Goal: Task Accomplishment & Management: Use online tool/utility

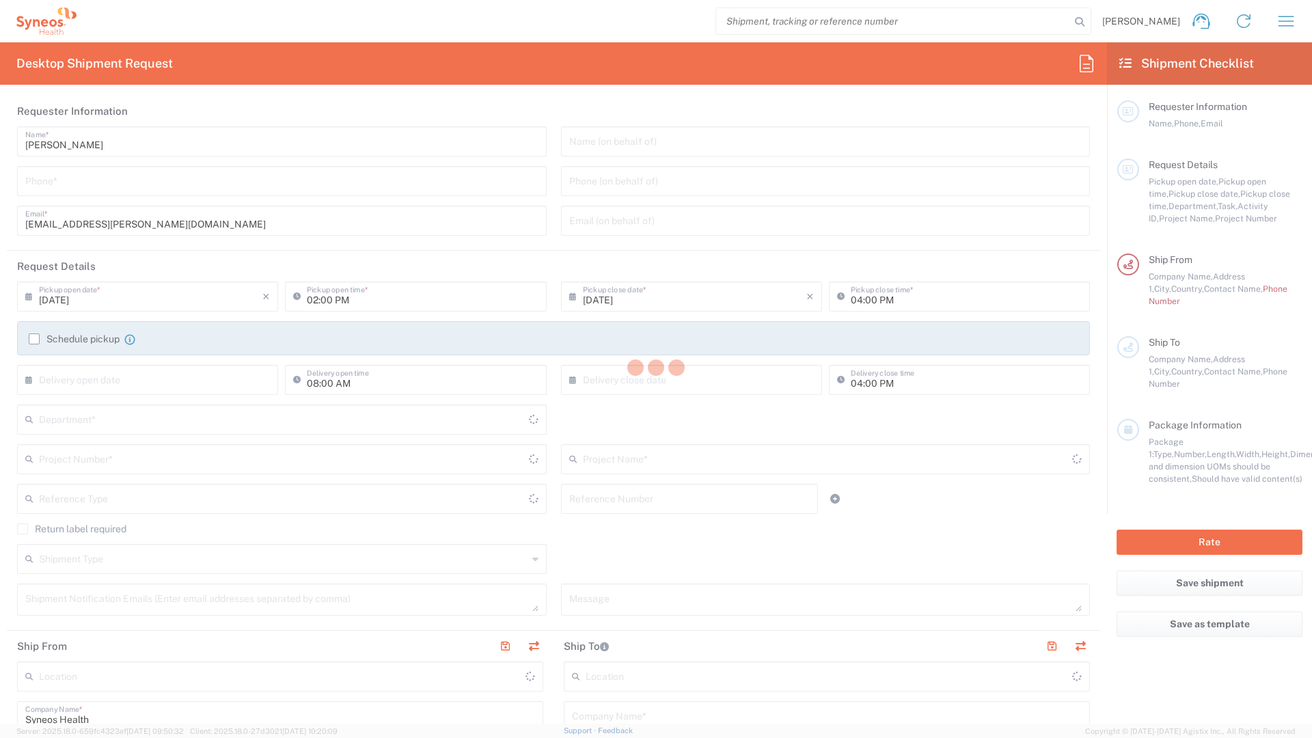
type input "8350"
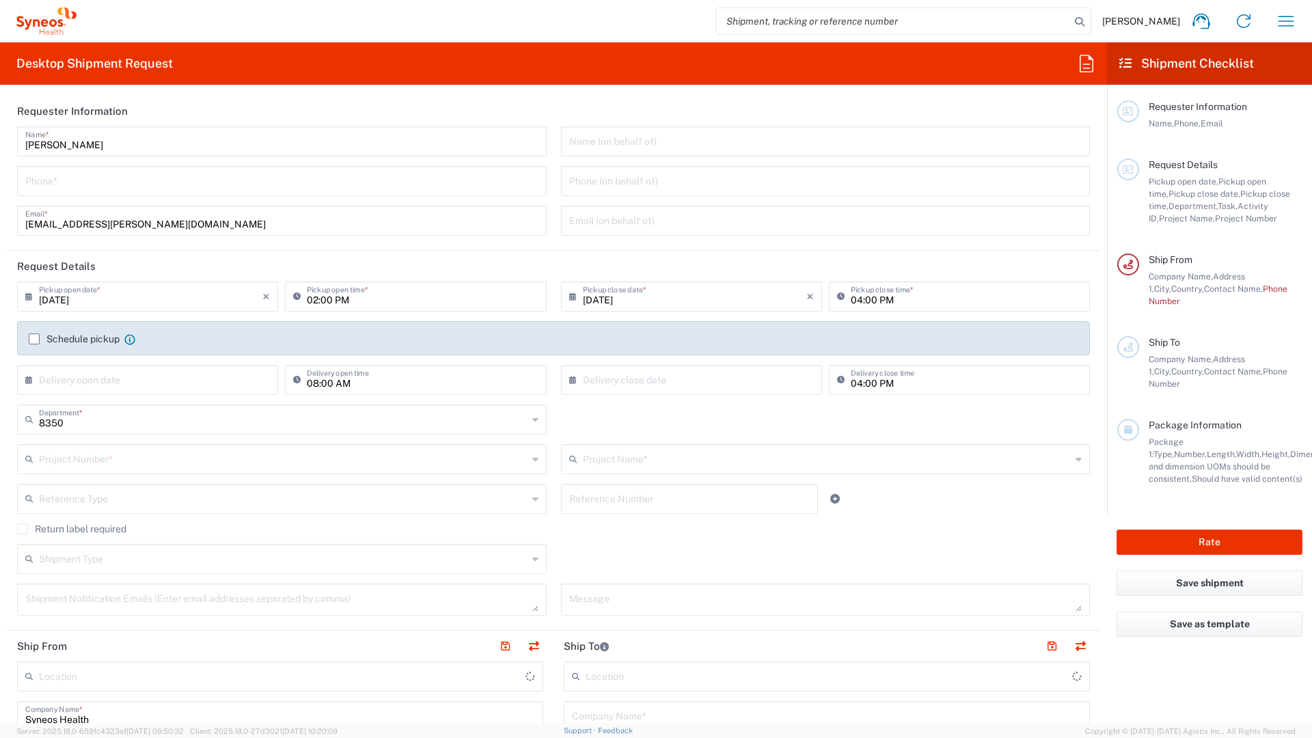
type input "Île-de-France"
type input "France"
type input "Syneos Health France SARL"
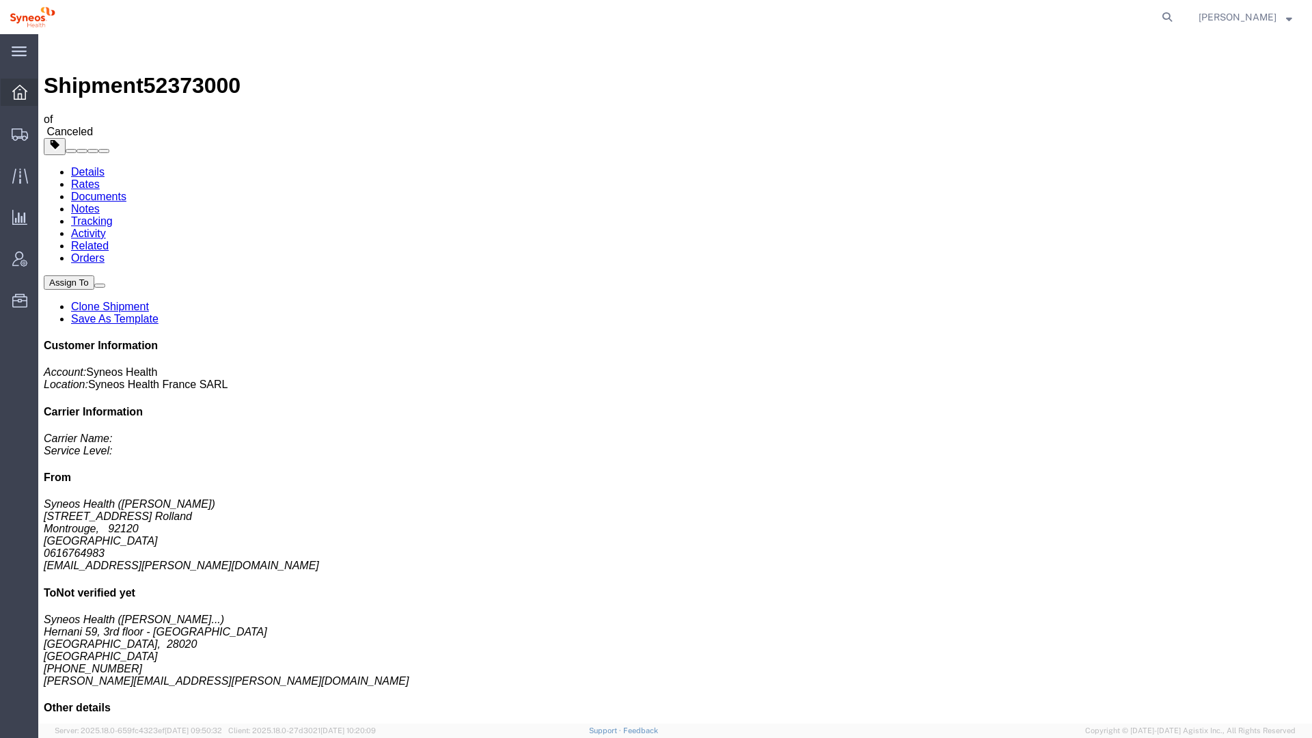
click at [21, 97] on icon at bounding box center [19, 92] width 15 height 15
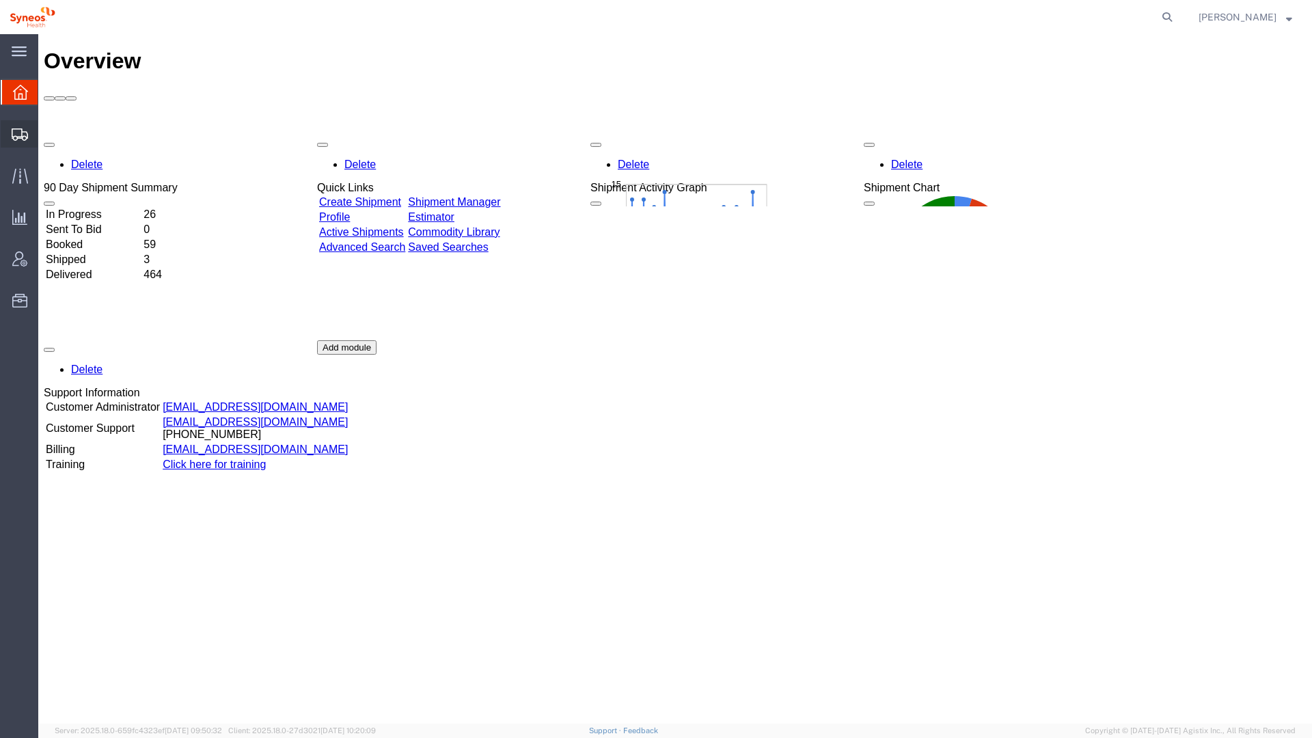
click at [0, 0] on span "Shipment Manager" at bounding box center [0, 0] width 0 height 0
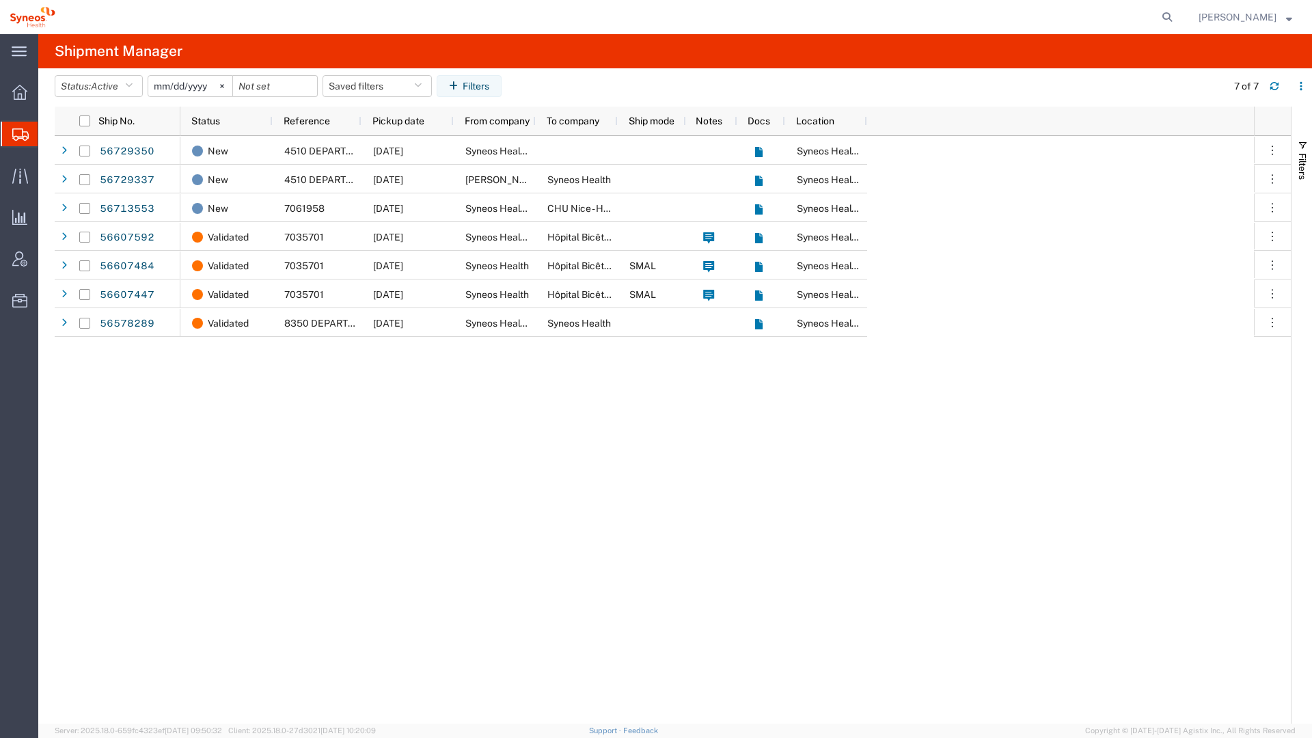
click at [167, 87] on input "[DATE]" at bounding box center [190, 86] width 84 height 21
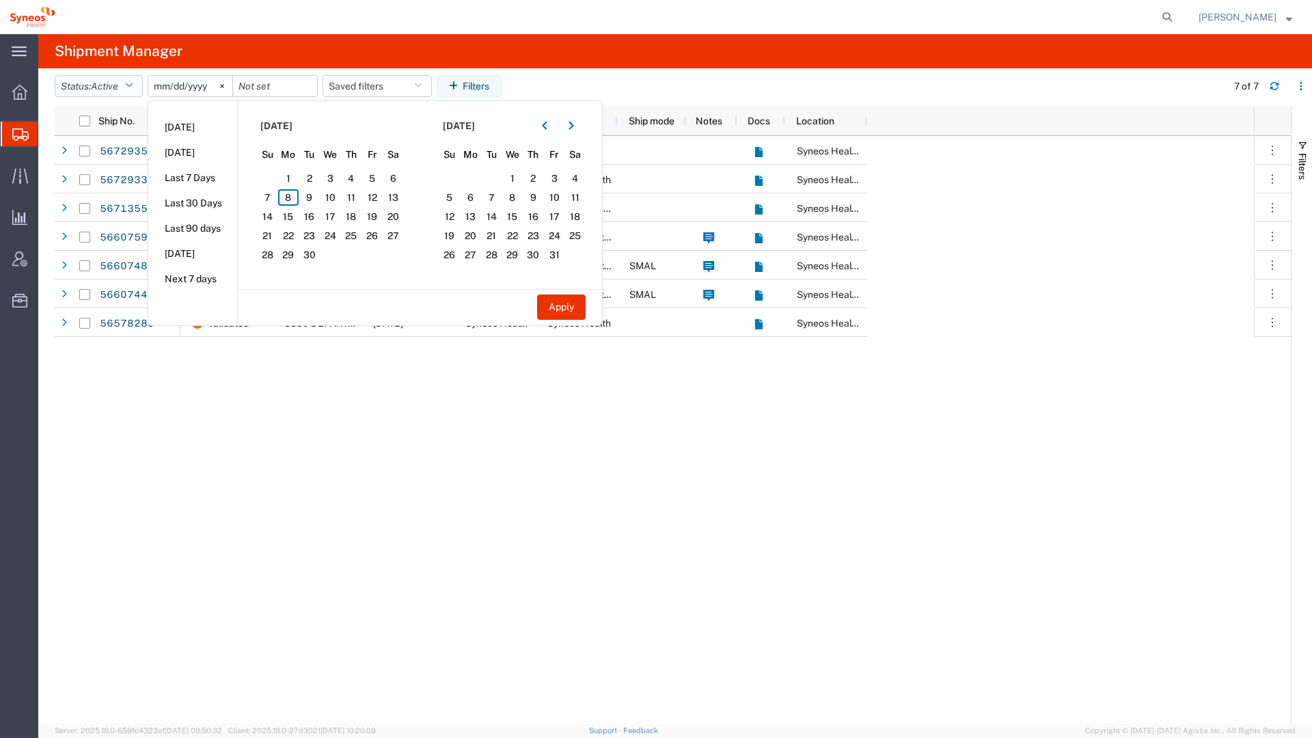
click at [111, 81] on span "Active" at bounding box center [104, 86] width 27 height 11
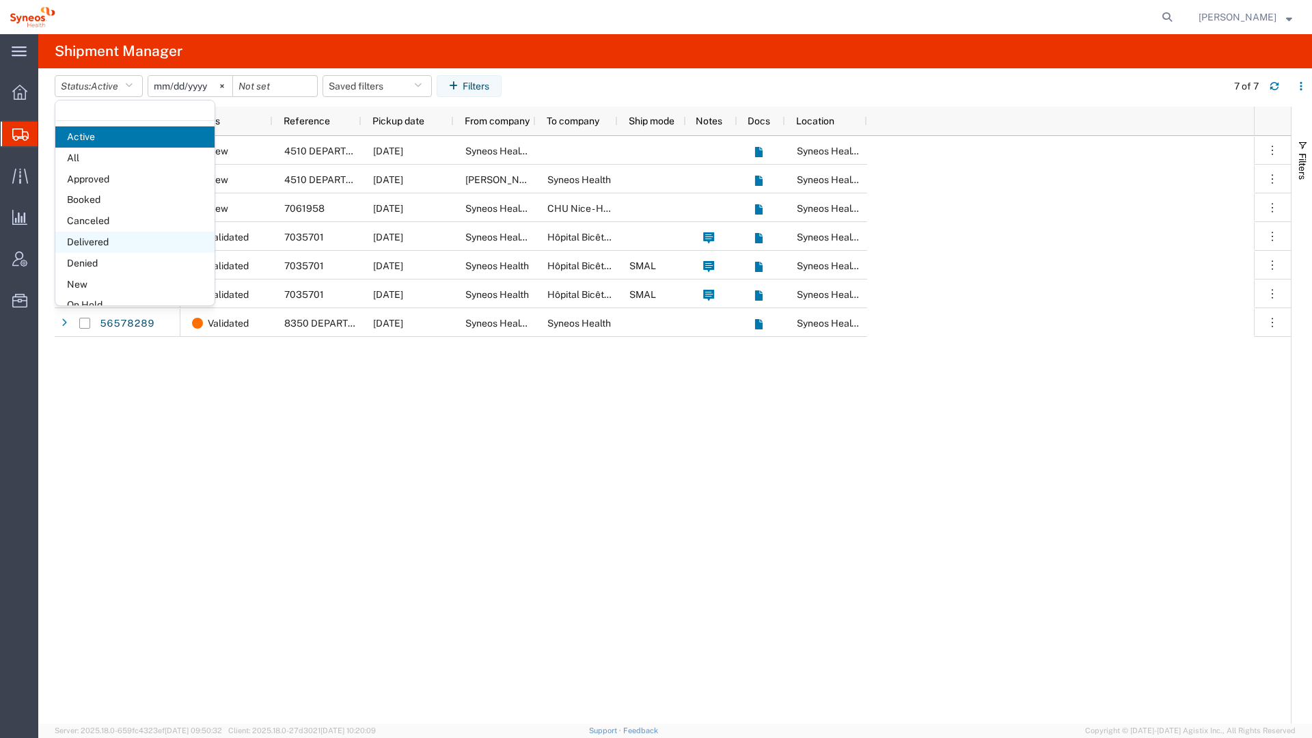
click at [109, 241] on span "Delivered" at bounding box center [134, 242] width 159 height 21
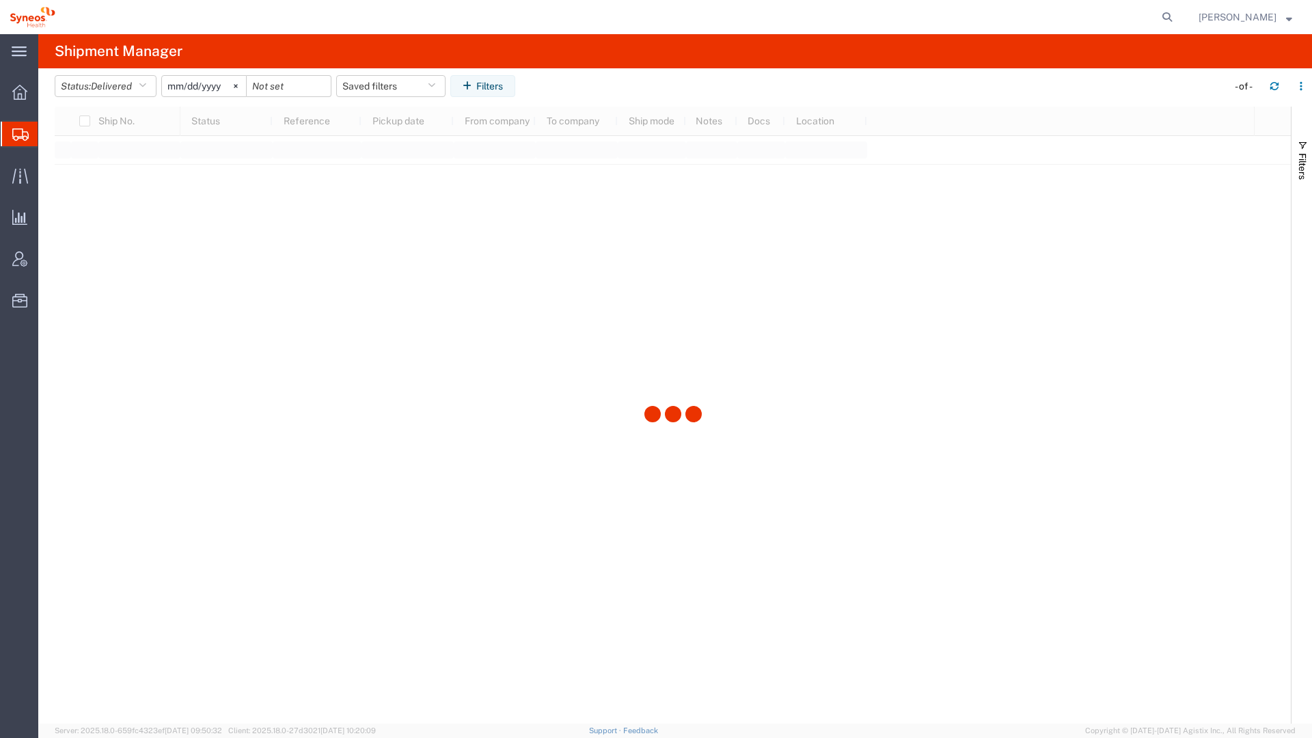
click at [212, 80] on input "[DATE]" at bounding box center [204, 86] width 84 height 21
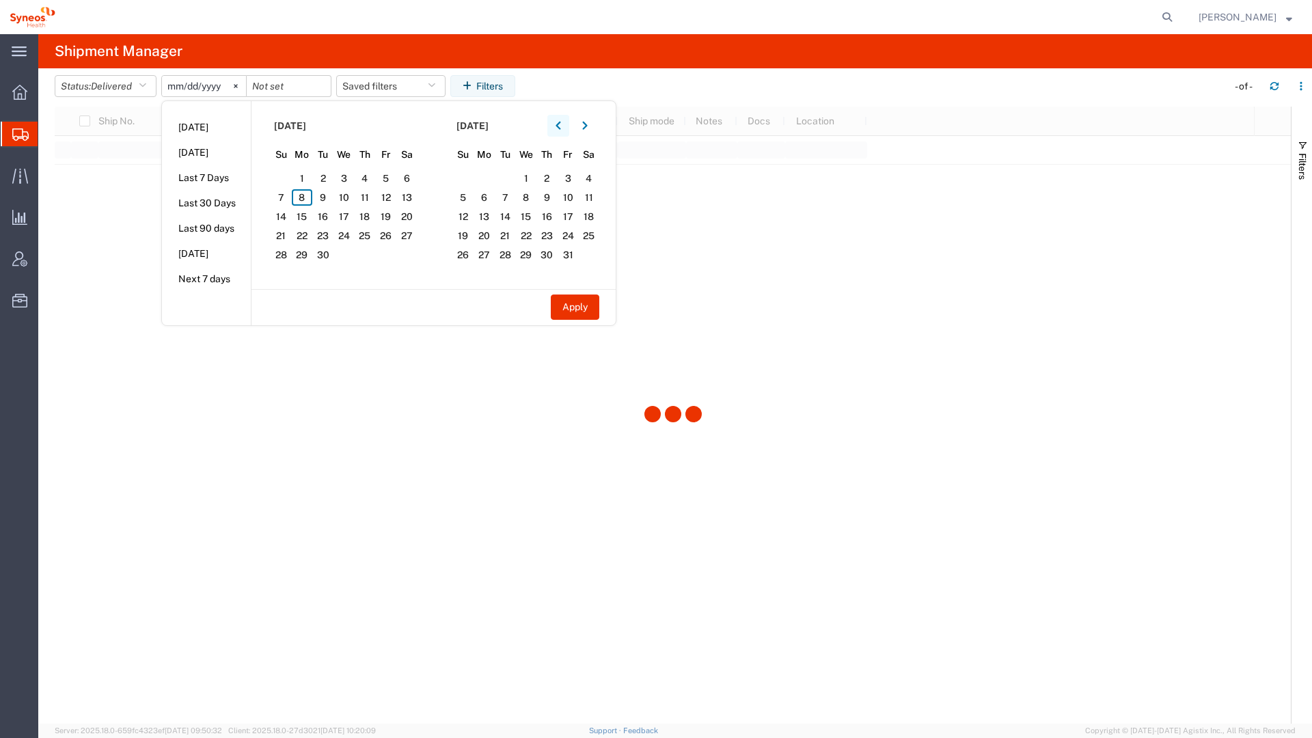
click at [561, 124] on icon "button" at bounding box center [558, 126] width 5 height 10
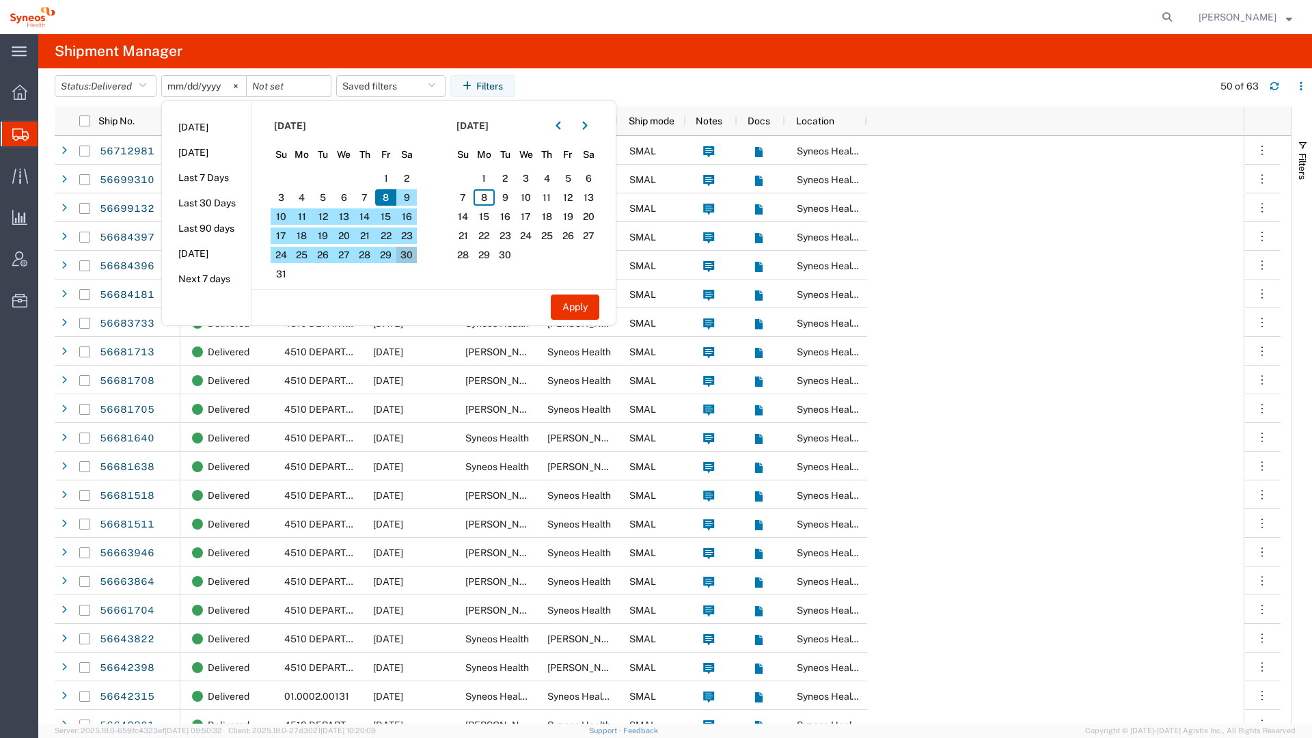
click at [412, 254] on span "30" at bounding box center [406, 255] width 21 height 16
click at [582, 312] on button "Apply" at bounding box center [575, 307] width 49 height 25
type input "[DATE]"
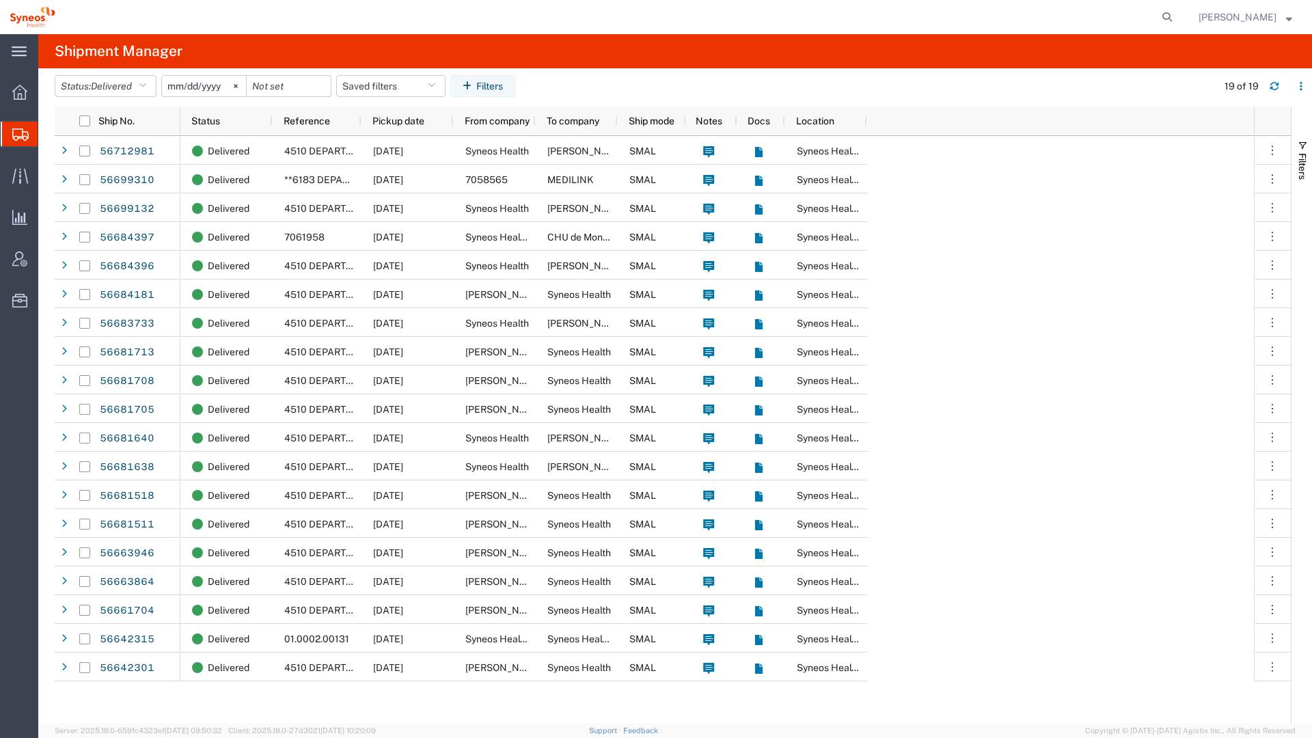
click at [175, 84] on input "[DATE]" at bounding box center [204, 86] width 84 height 21
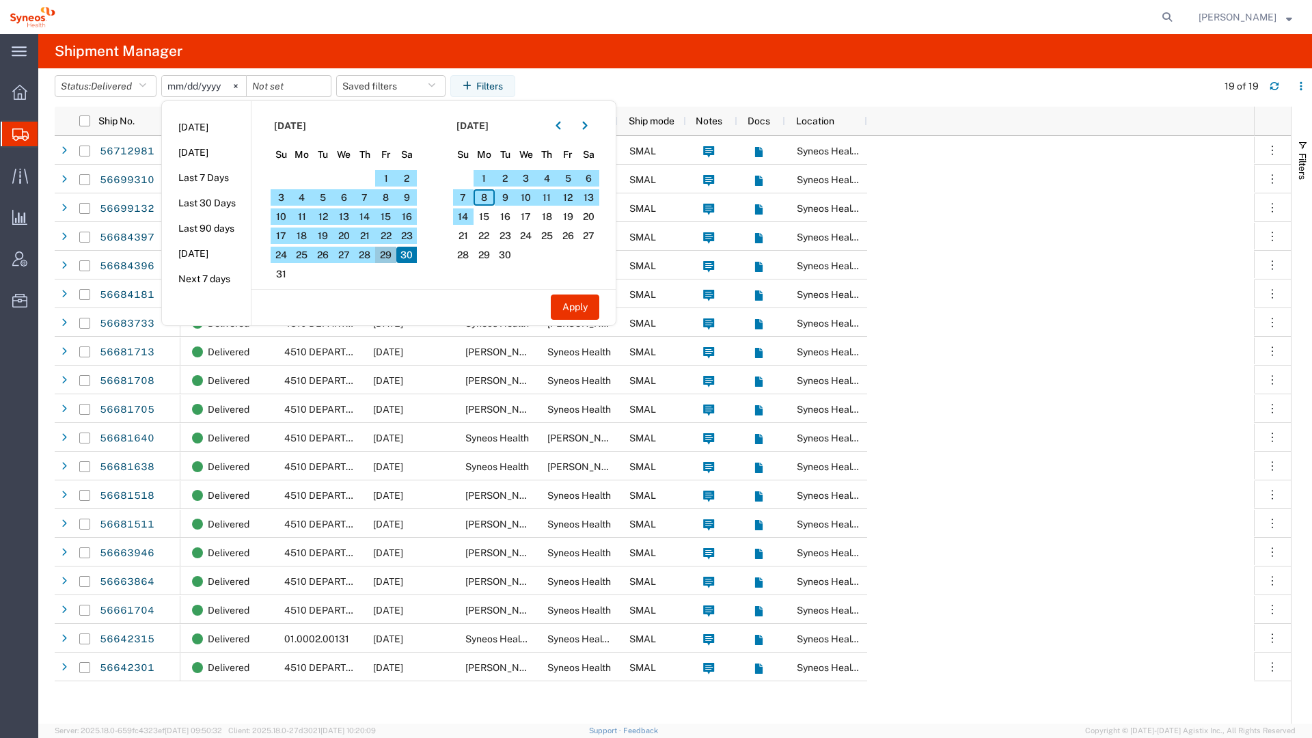
click at [395, 261] on span "29" at bounding box center [385, 255] width 21 height 16
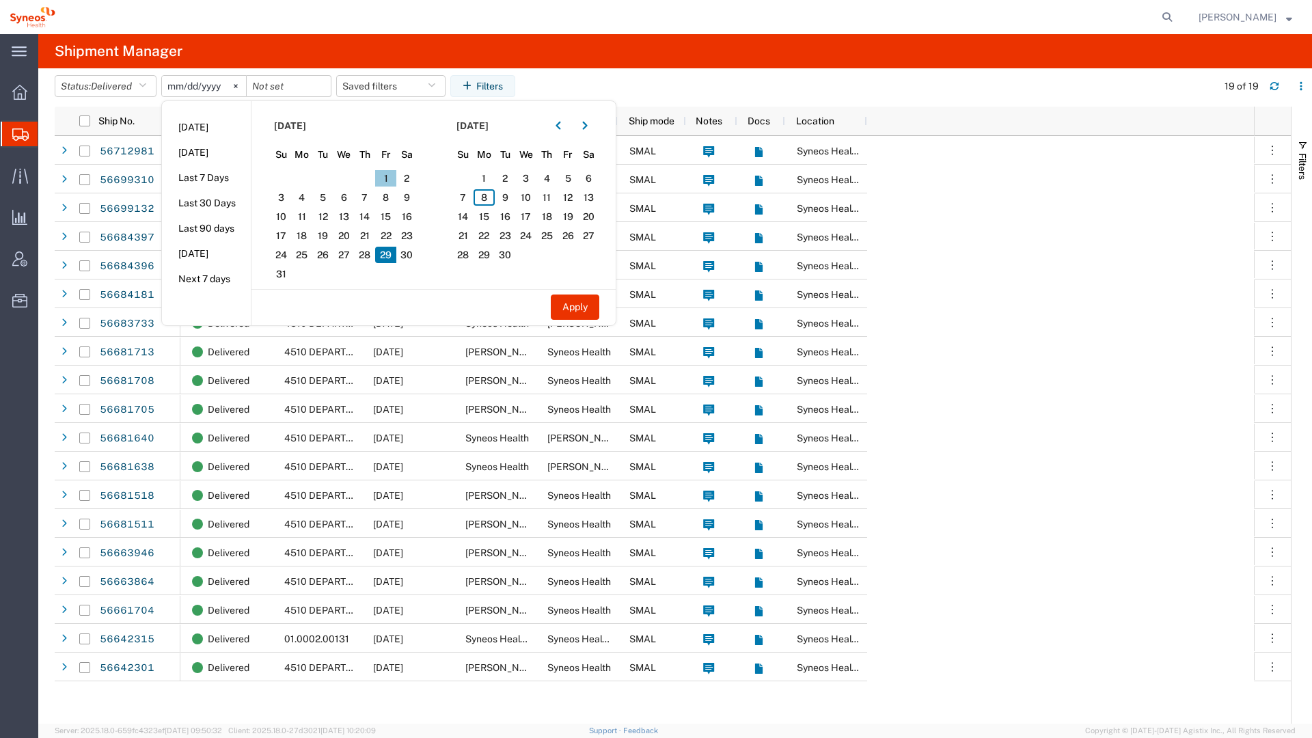
click at [390, 181] on span "1" at bounding box center [385, 178] width 21 height 16
click at [416, 260] on span "30" at bounding box center [406, 255] width 21 height 16
click at [390, 183] on span "1" at bounding box center [385, 178] width 21 height 16
click at [237, 86] on icon at bounding box center [235, 85] width 3 height 3
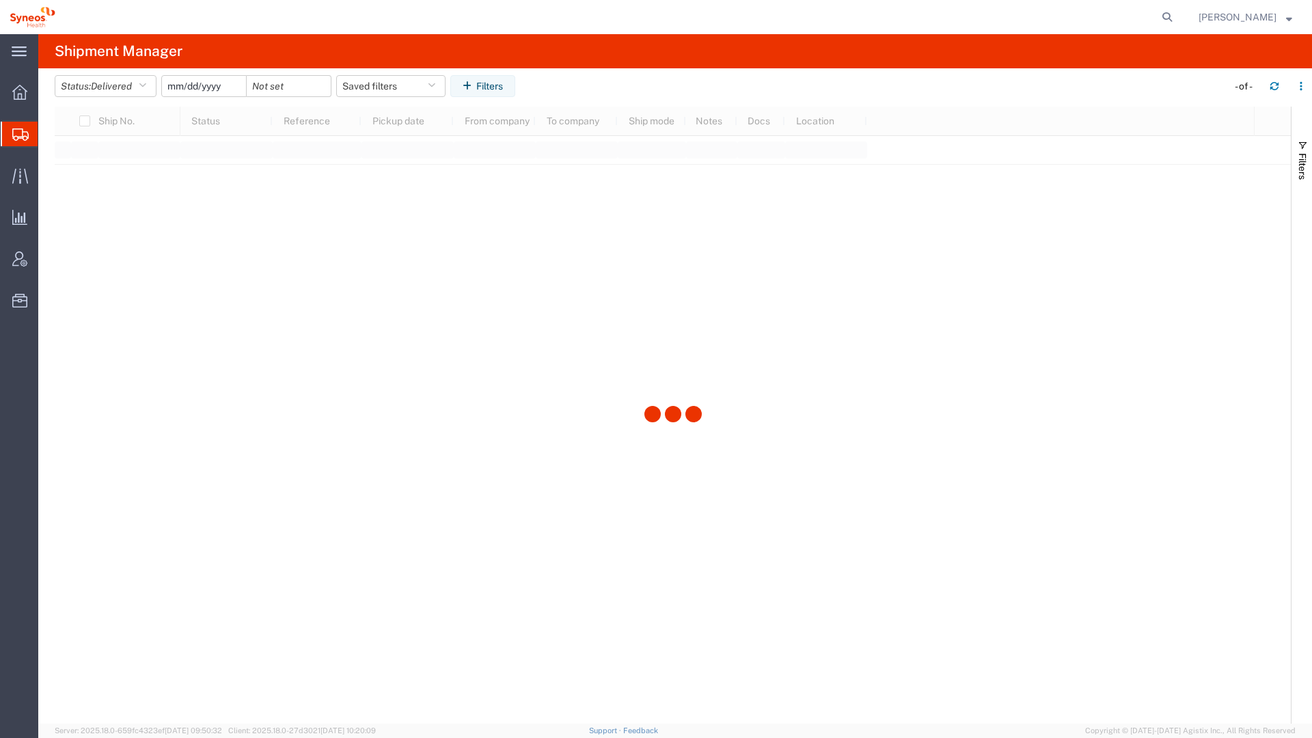
click at [219, 89] on input "date" at bounding box center [204, 86] width 84 height 21
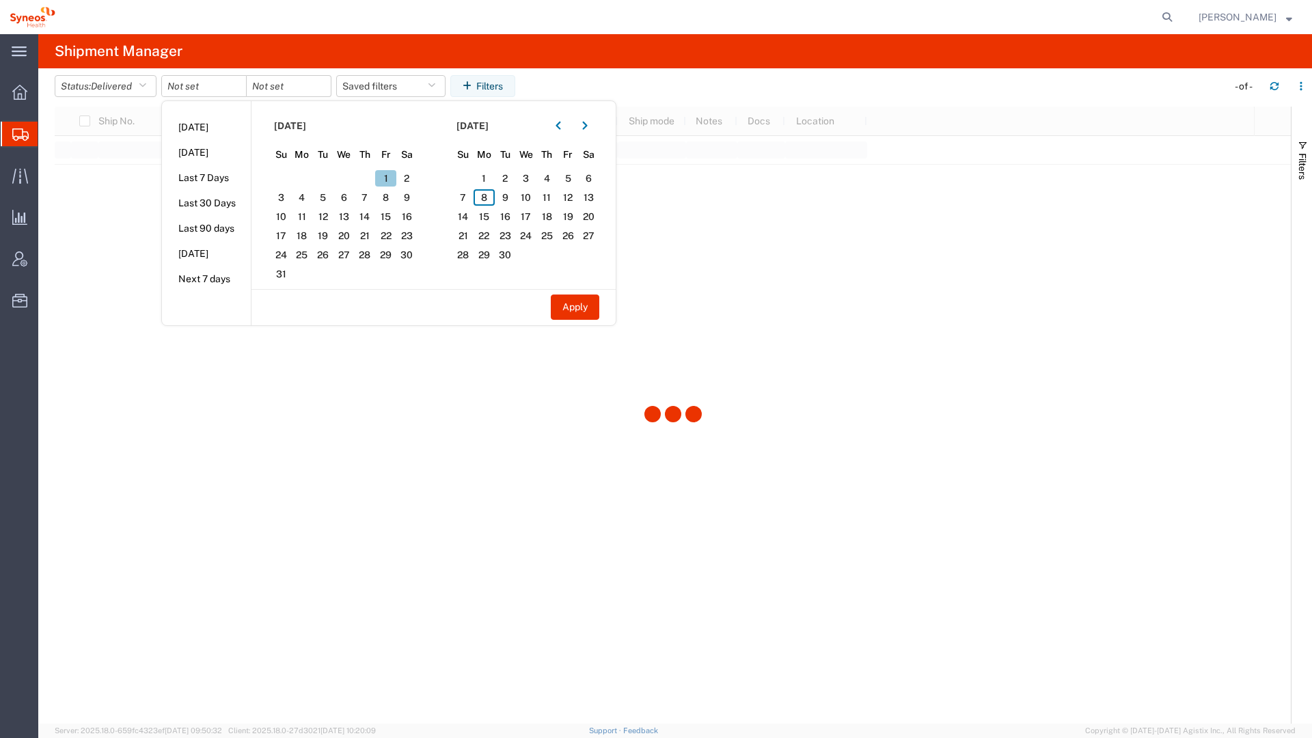
click at [385, 172] on span "1" at bounding box center [385, 178] width 21 height 16
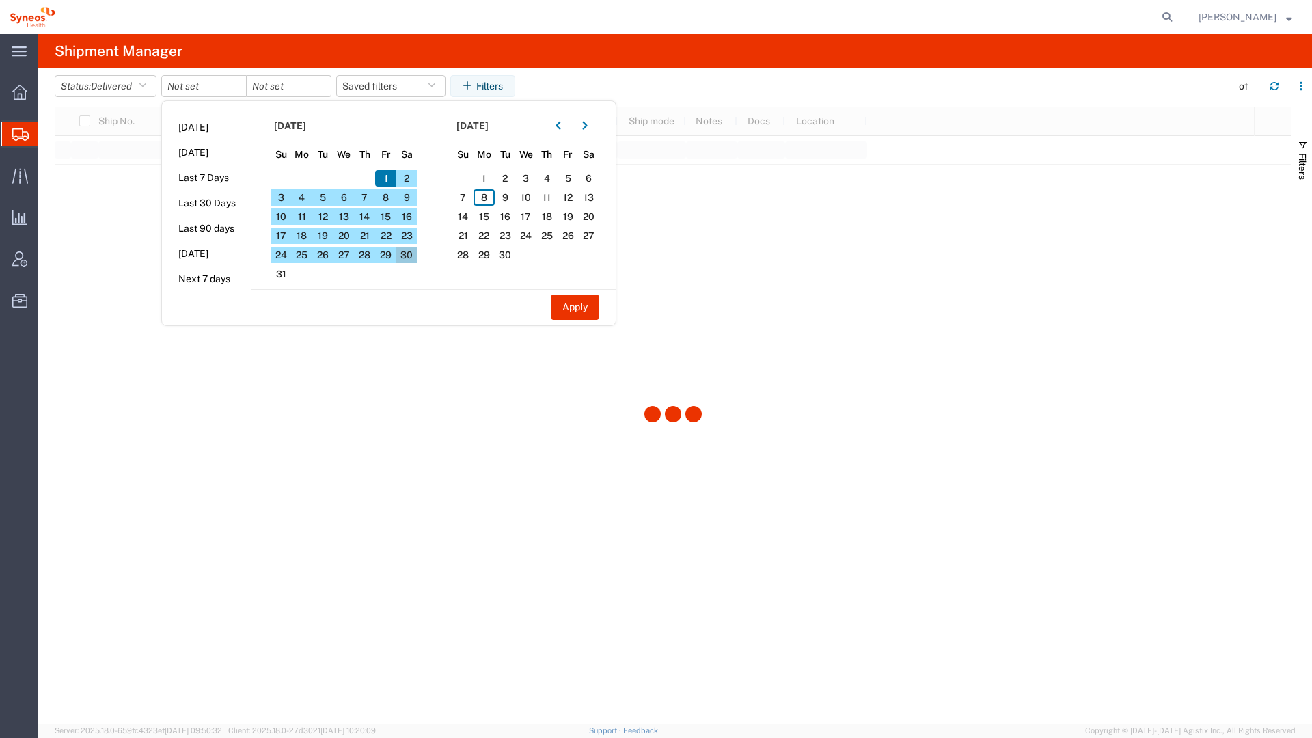
click at [405, 250] on span "30" at bounding box center [406, 255] width 21 height 16
click at [565, 310] on button "Apply" at bounding box center [575, 307] width 49 height 25
type input "[DATE]"
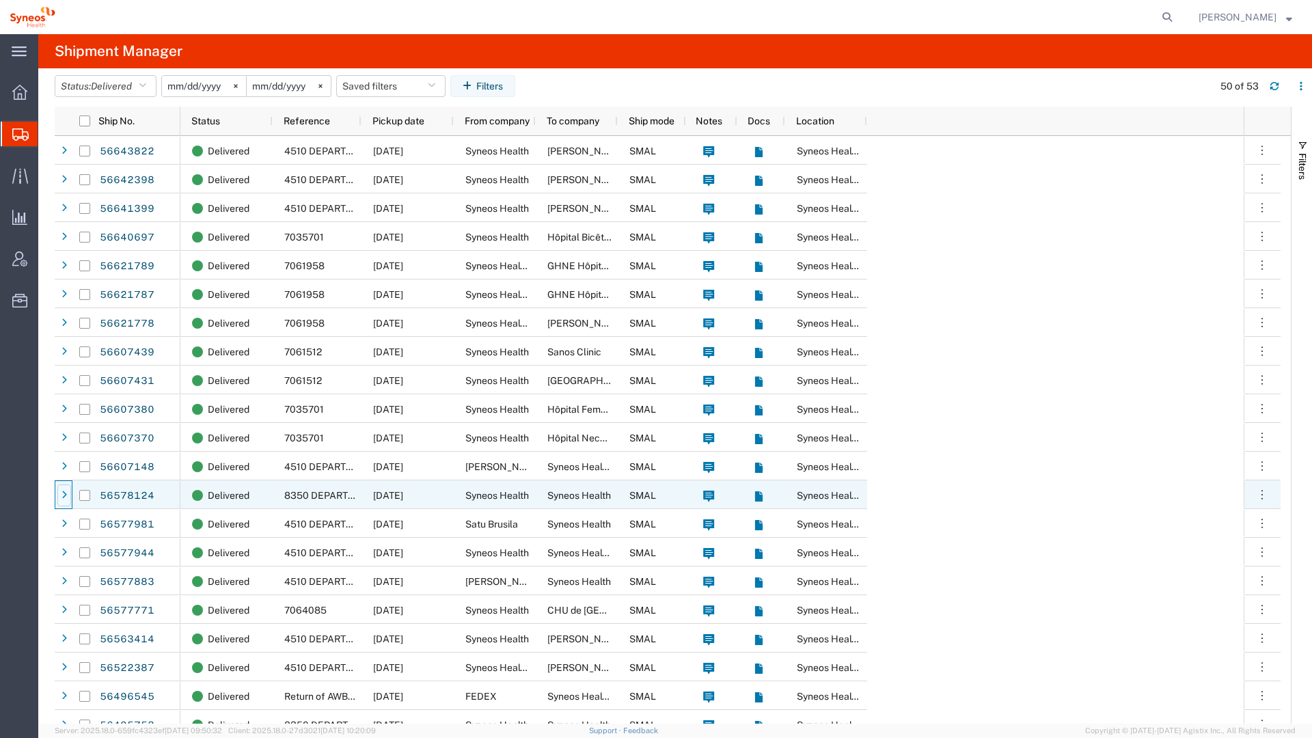
click at [60, 495] on div at bounding box center [64, 496] width 14 height 22
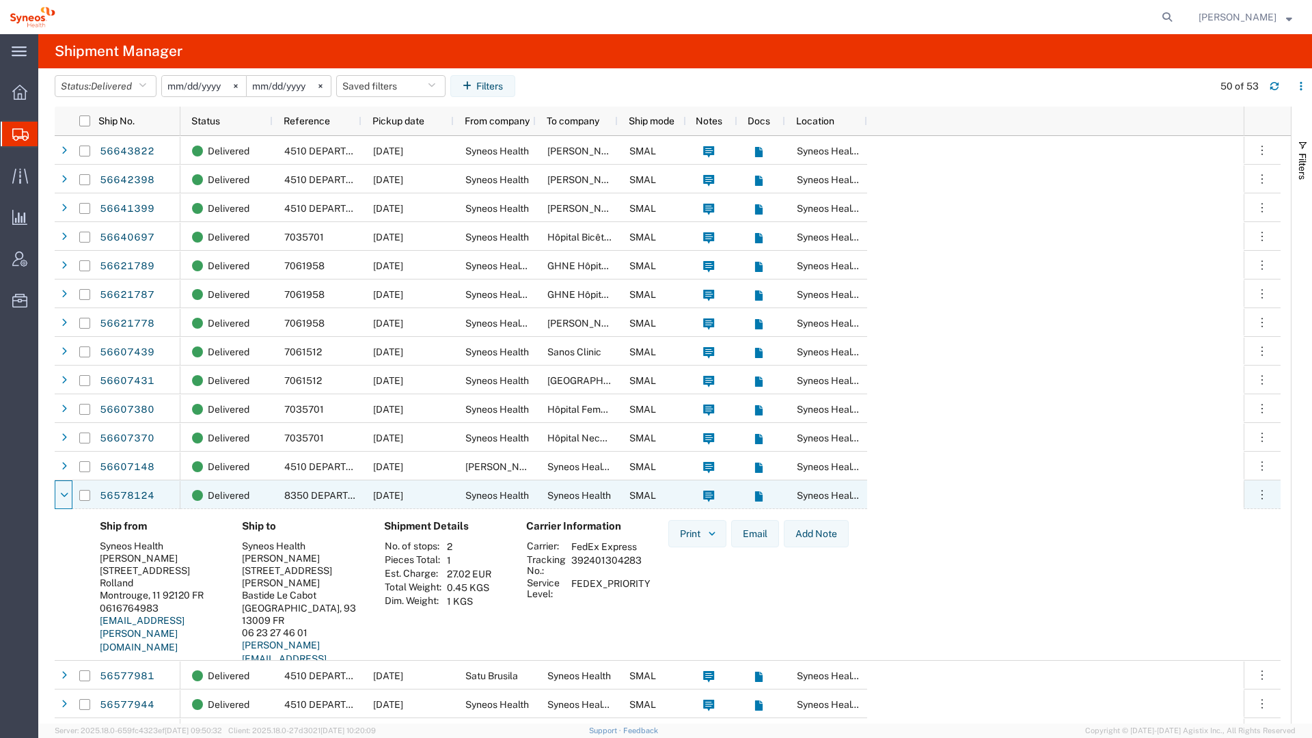
click at [68, 496] on div at bounding box center [64, 496] width 14 height 22
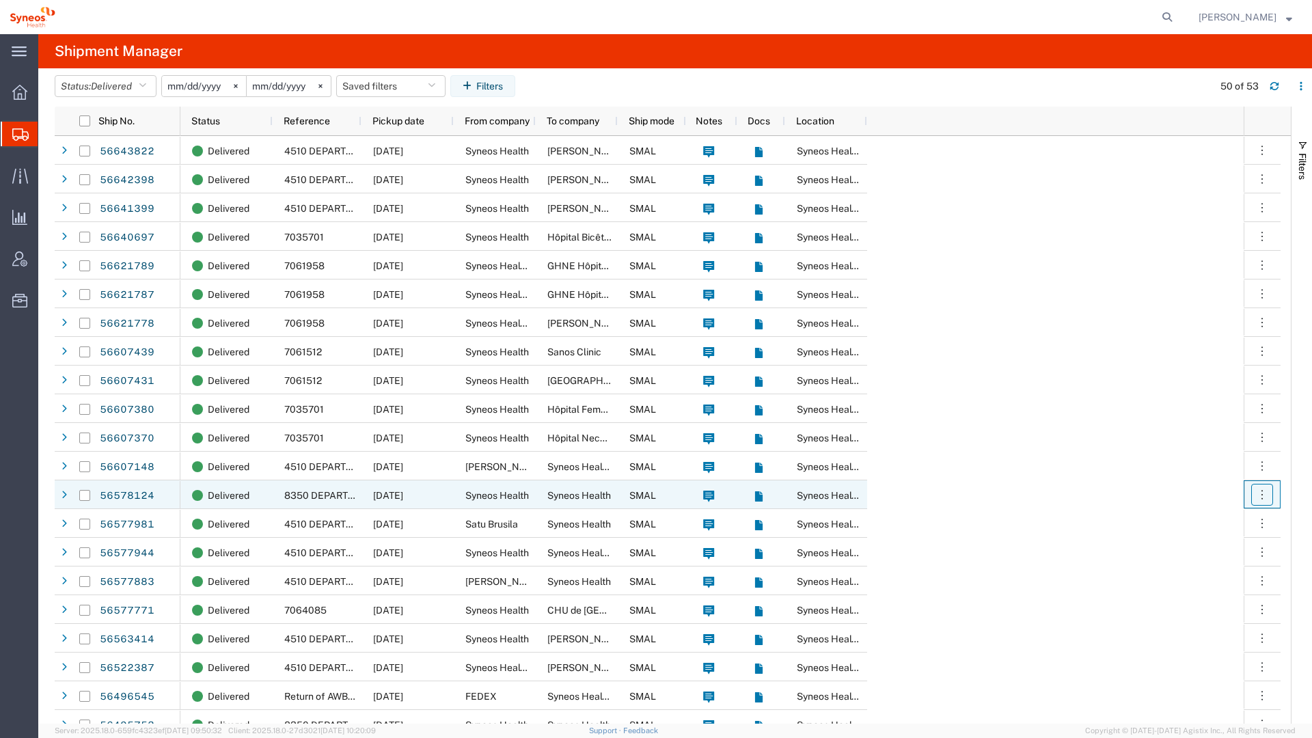
click at [1265, 498] on icon "button" at bounding box center [1263, 495] width 14 height 14
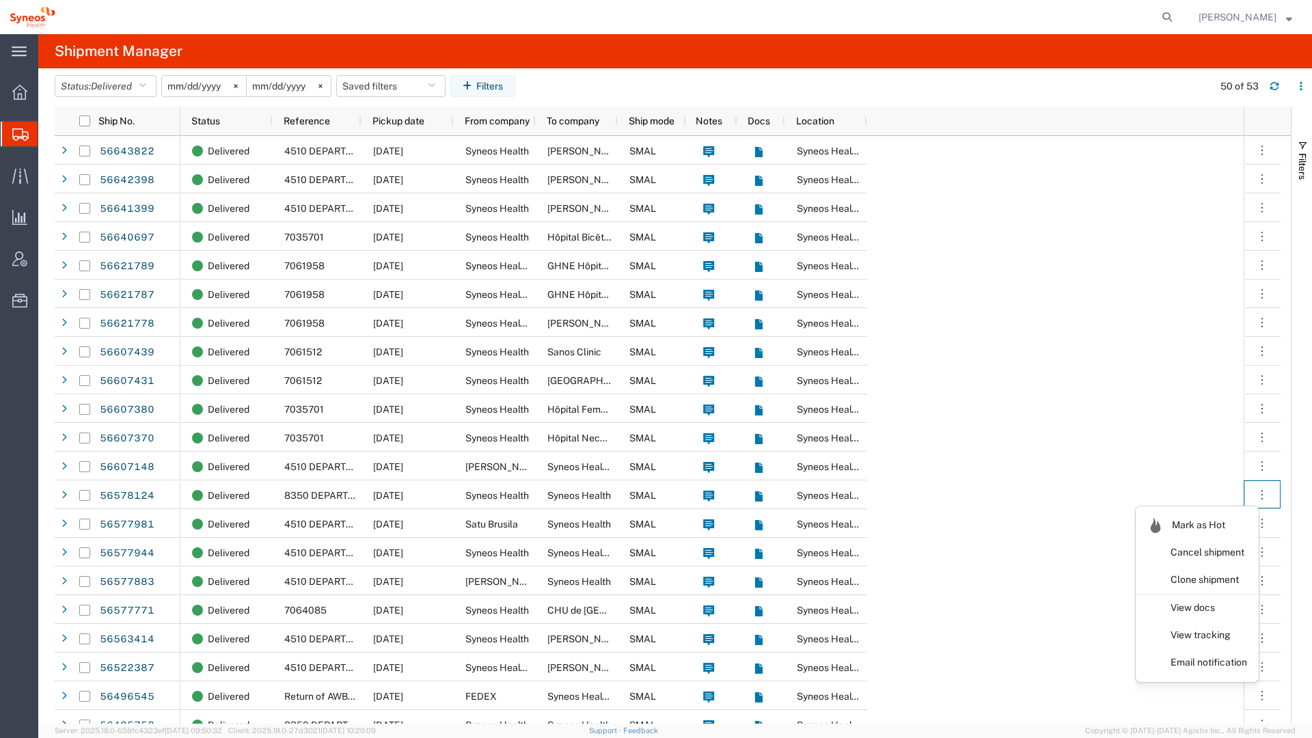
drag, startPoint x: 1225, startPoint y: 579, endPoint x: 1233, endPoint y: 583, distance: 9.2
click at [1225, 579] on link "Clone shipment" at bounding box center [1198, 580] width 122 height 25
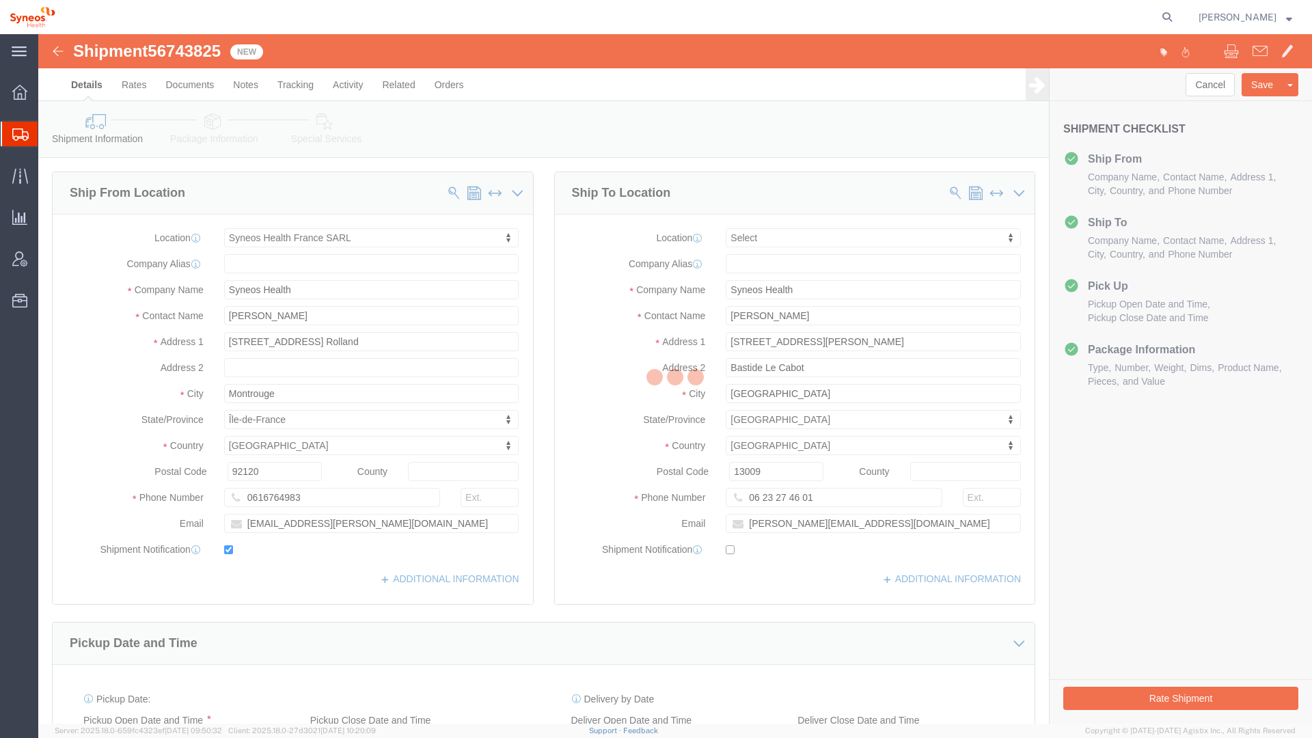
select select "61557"
select select
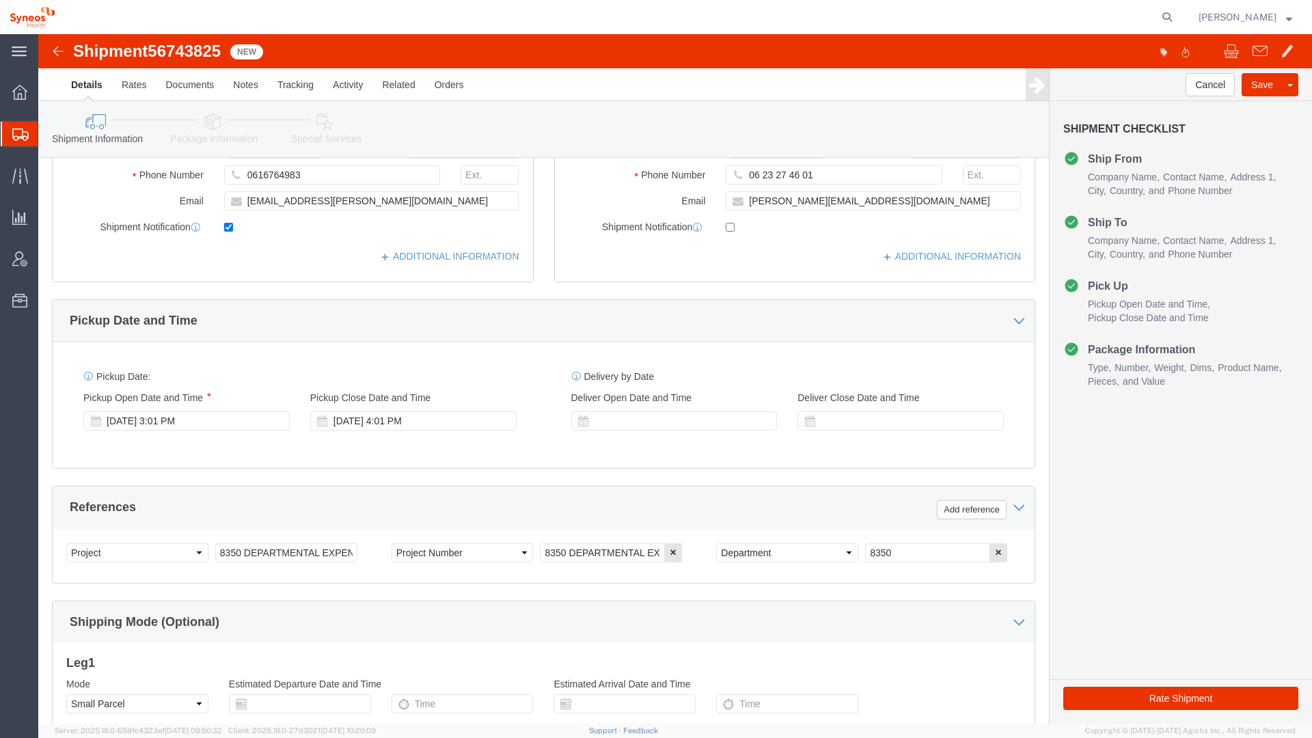
scroll to position [484, 0]
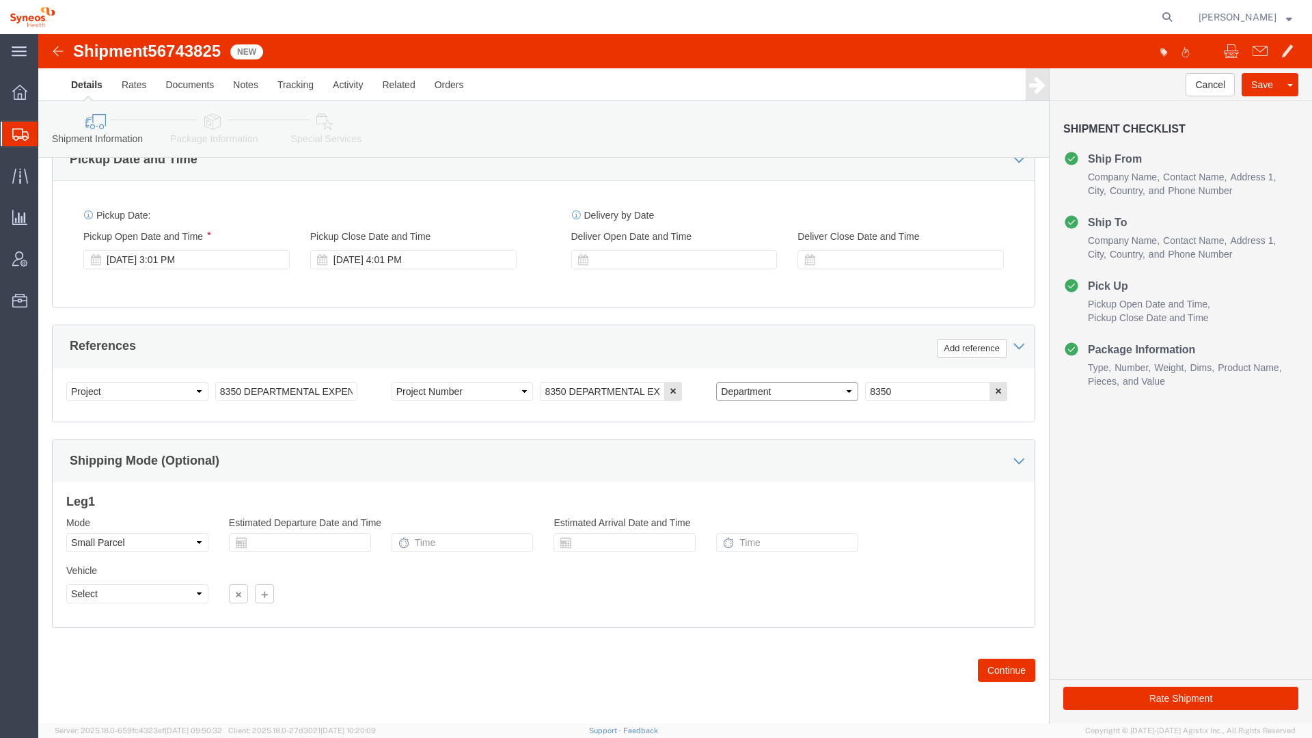
click select "Select Account Type Activity ID Airline Appointment Number ASN Batch Request # …"
click button "Rate Shipment"
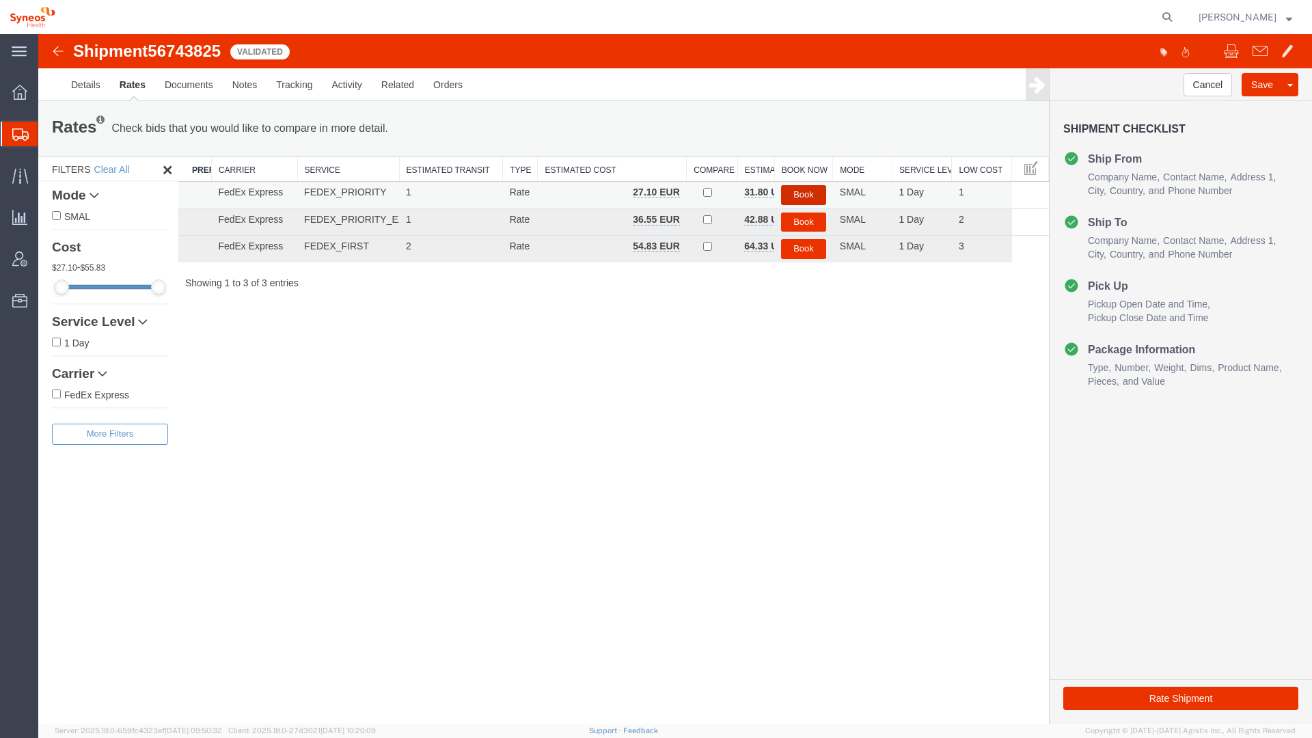
click at [795, 193] on button "Book" at bounding box center [803, 195] width 45 height 20
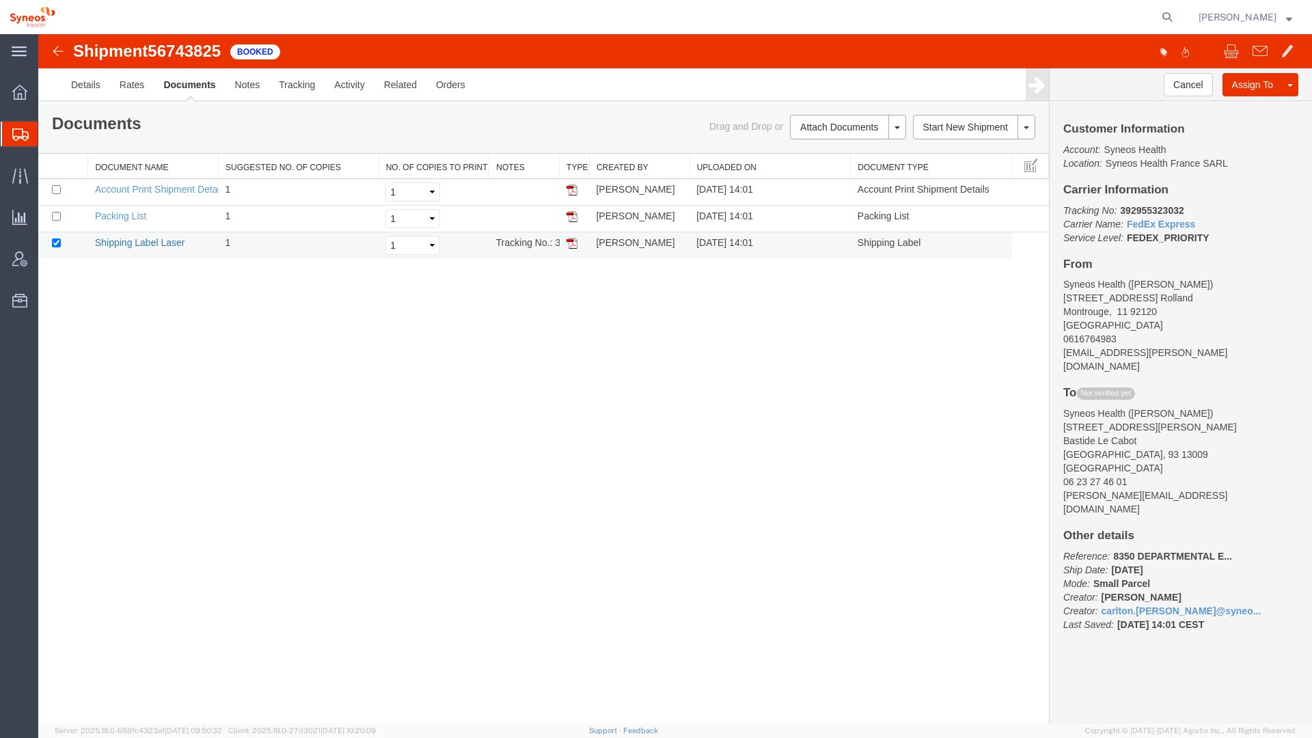
click at [152, 245] on link "Shipping Label Laser" at bounding box center [140, 242] width 90 height 11
